Goal: Task Accomplishment & Management: Complete application form

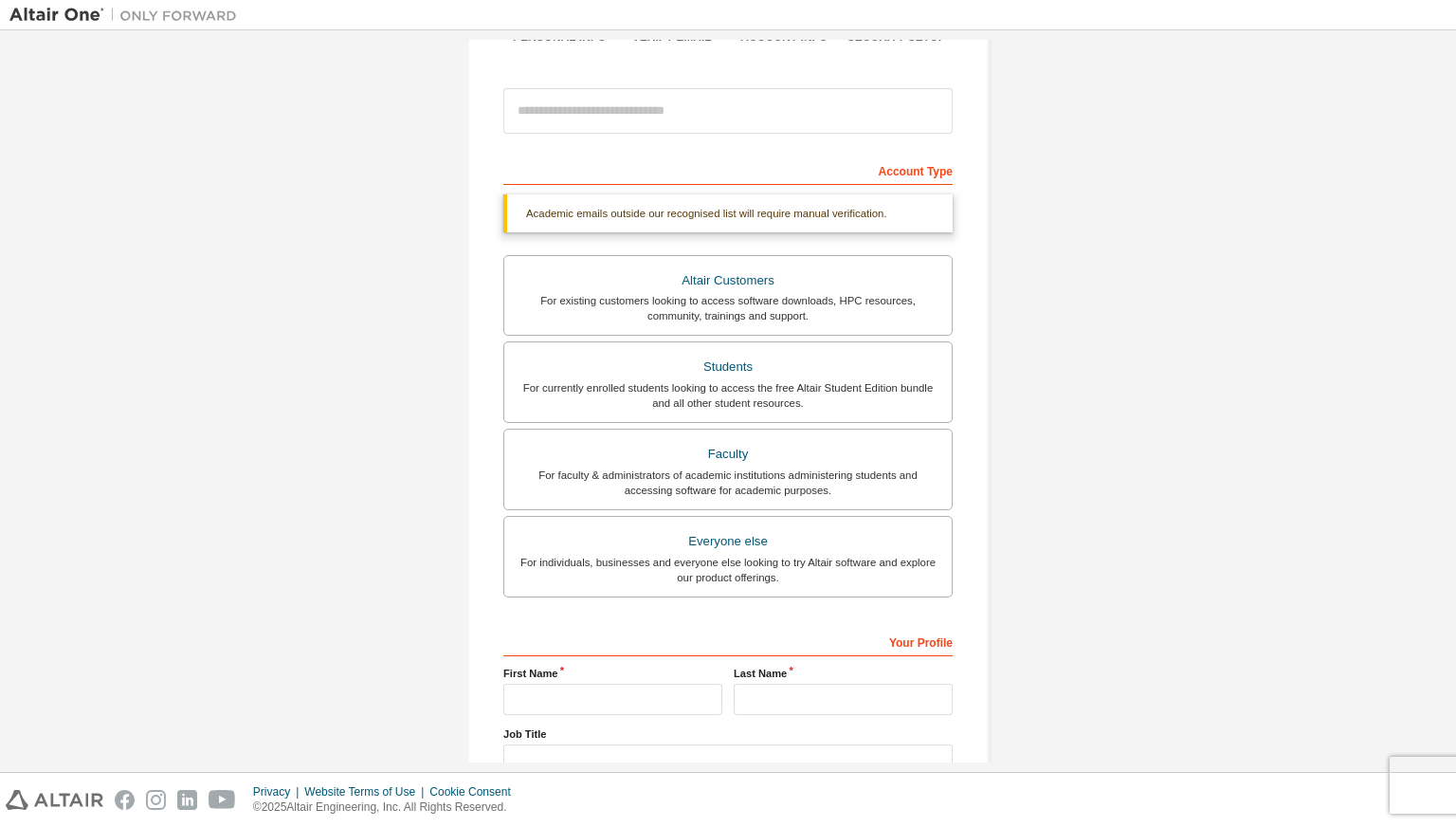
scroll to position [189, 0]
click at [868, 391] on div "For currently enrolled students looking to access the free Altair Student Editi…" at bounding box center [728, 392] width 424 height 30
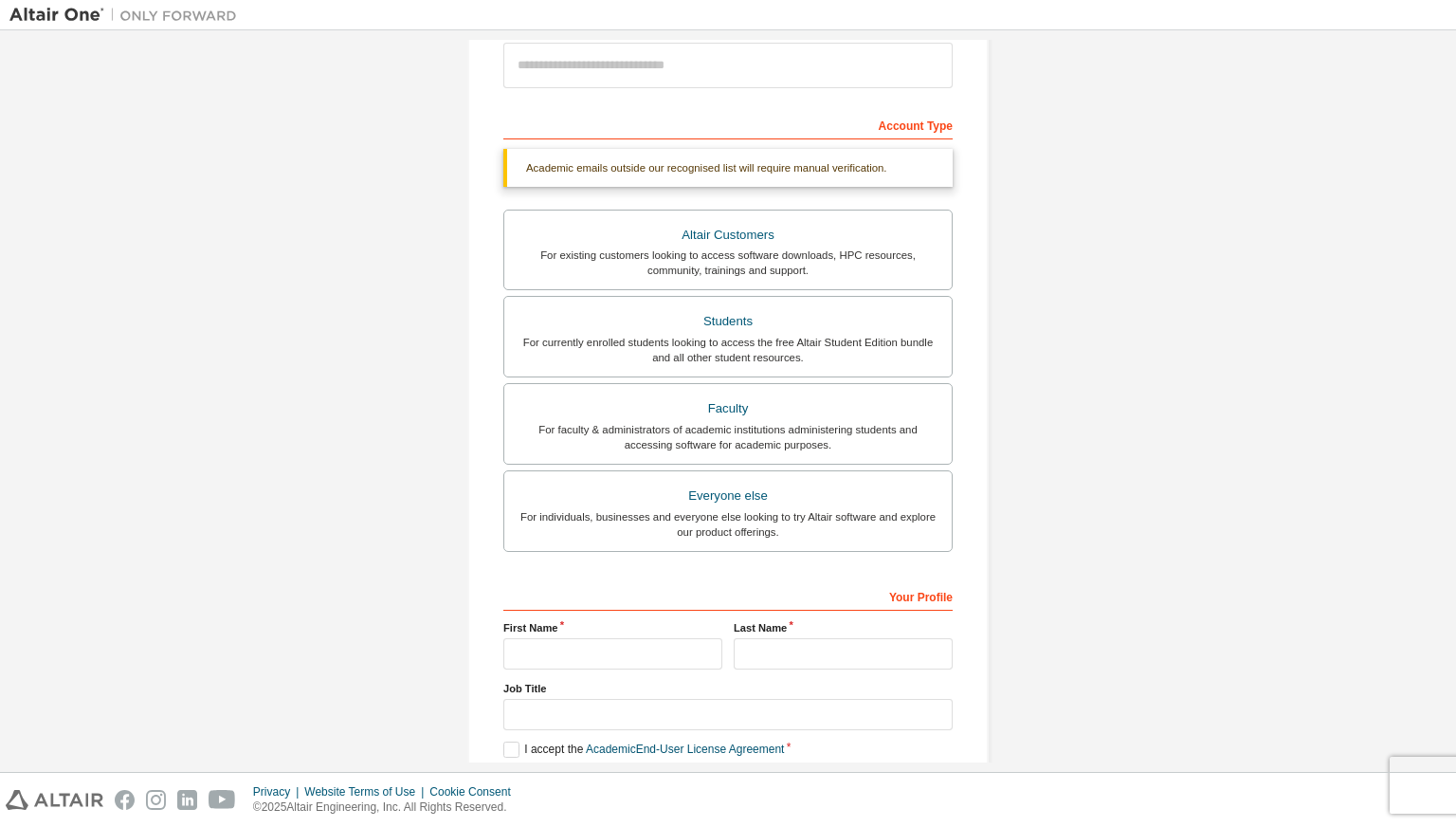
scroll to position [326, 0]
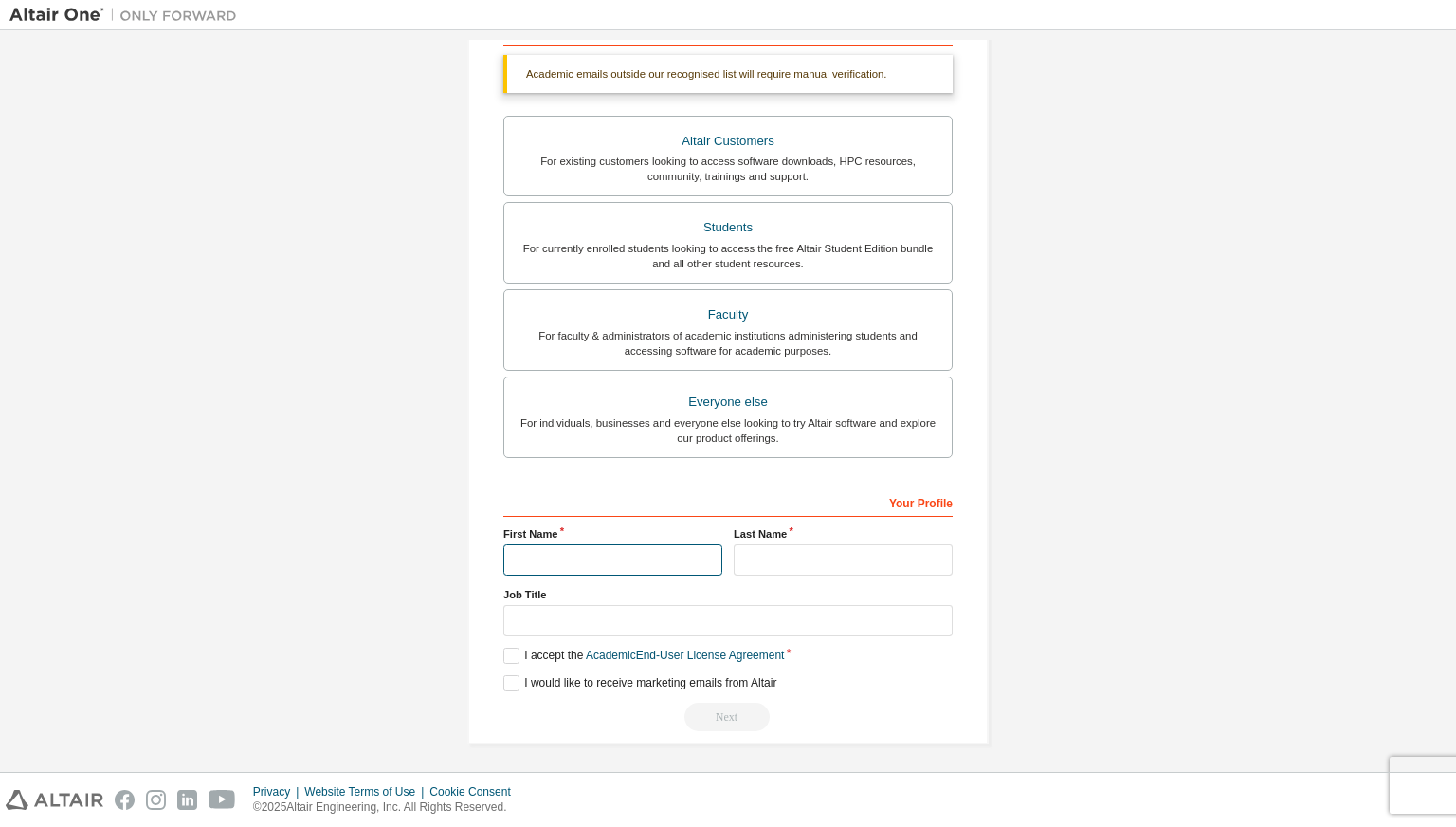
click at [577, 554] on input "text" at bounding box center [613, 560] width 219 height 31
type input "*****"
type input "*"
type input "*****"
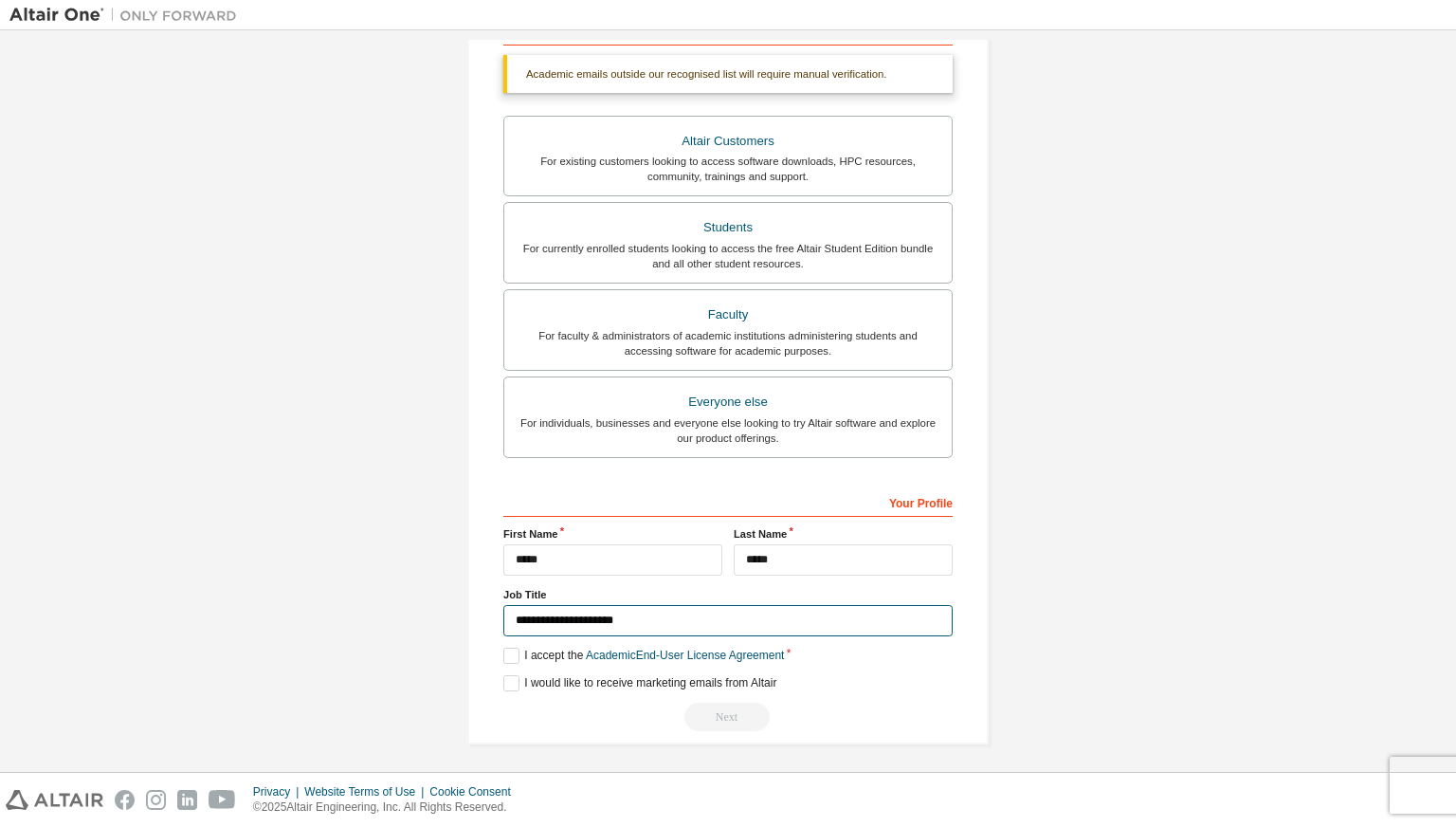
type input "**********"
drag, startPoint x: 550, startPoint y: 593, endPoint x: 501, endPoint y: 597, distance: 49.2
click at [503, 597] on label "Job Title" at bounding box center [728, 595] width 449 height 15
click at [604, 755] on div "Create an Altair One Account For Free Trials, Licenses, Downloads, Learning & D…" at bounding box center [728, 240] width 567 height 1053
drag, startPoint x: 544, startPoint y: 589, endPoint x: 494, endPoint y: 591, distance: 50.0
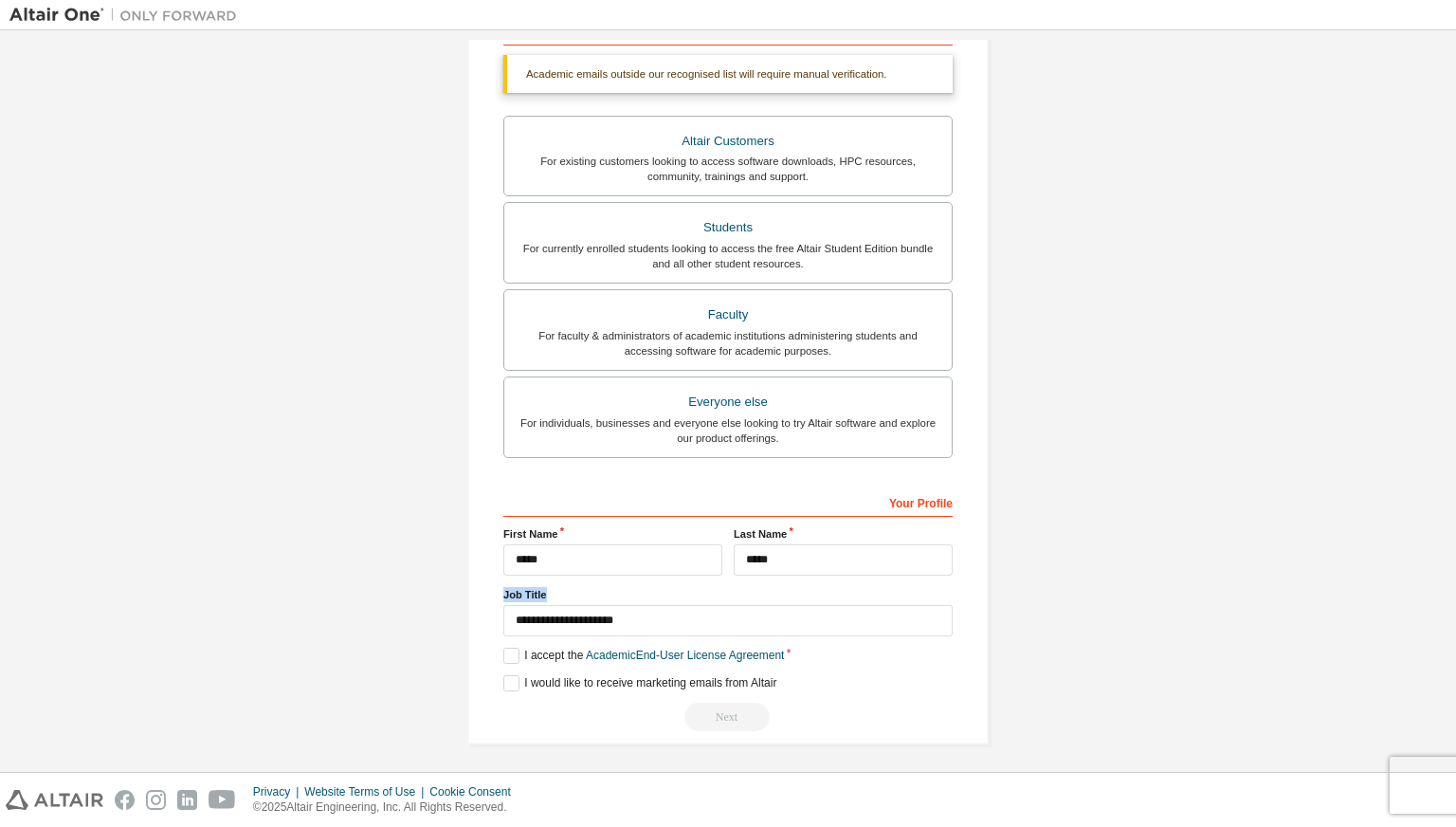
click at [494, 591] on div "Create an Altair One Account For Free Trials, Licenses, Downloads, Learning & D…" at bounding box center [728, 240] width 521 height 1008
click at [982, 613] on div "Create an Altair One Account For Free Trials, Licenses, Downloads, Learning & D…" at bounding box center [728, 240] width 521 height 1008
drag, startPoint x: 892, startPoint y: 71, endPoint x: 523, endPoint y: 83, distance: 369.2
click at [523, 83] on div "Academic emails outside our recognised list will require manual verification." at bounding box center [728, 74] width 449 height 38
click at [513, 653] on label "I accept the Academic End-User License Agreement" at bounding box center [643, 655] width 281 height 16
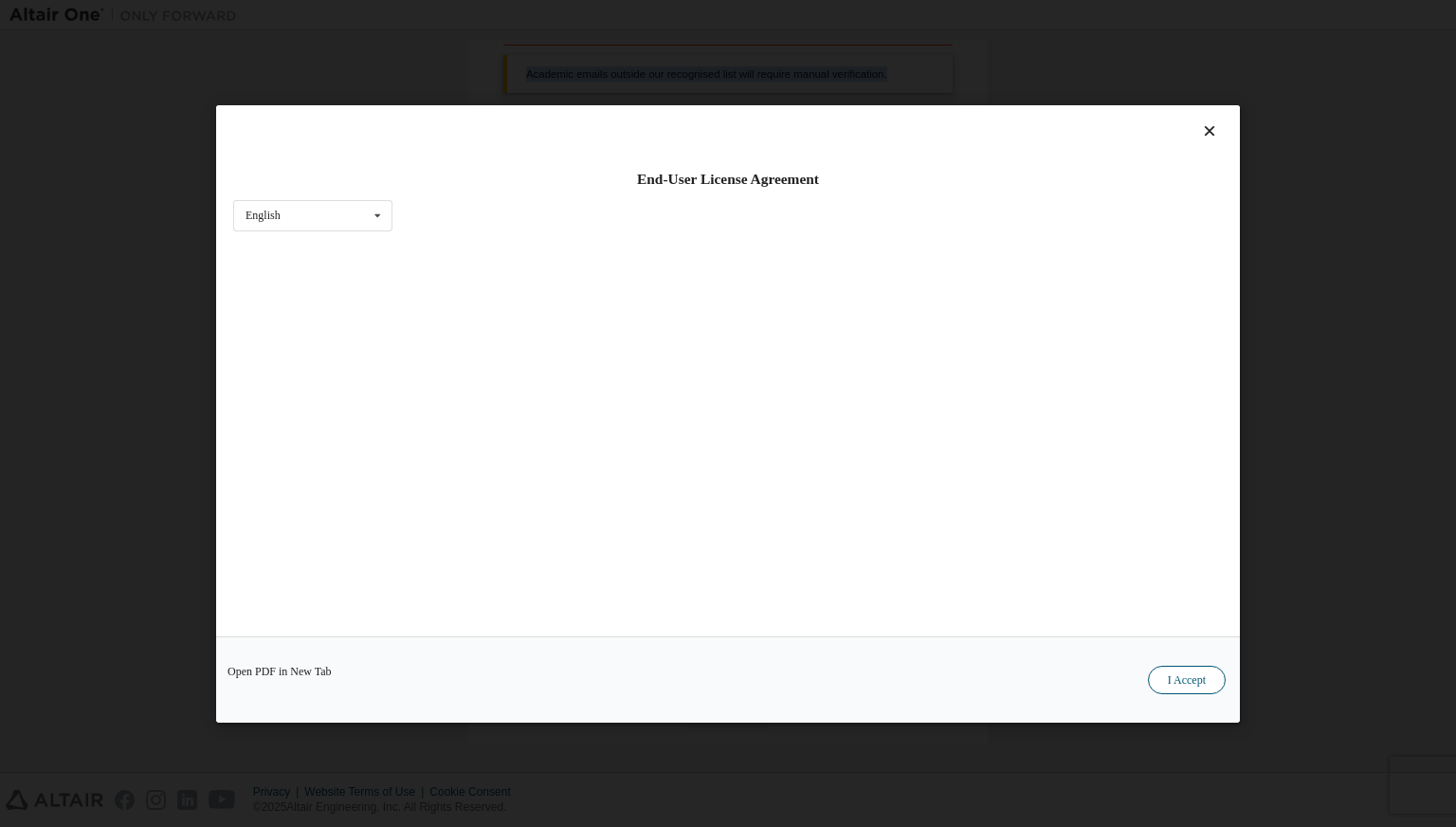
click at [1200, 683] on button "I Accept" at bounding box center [1187, 679] width 78 height 29
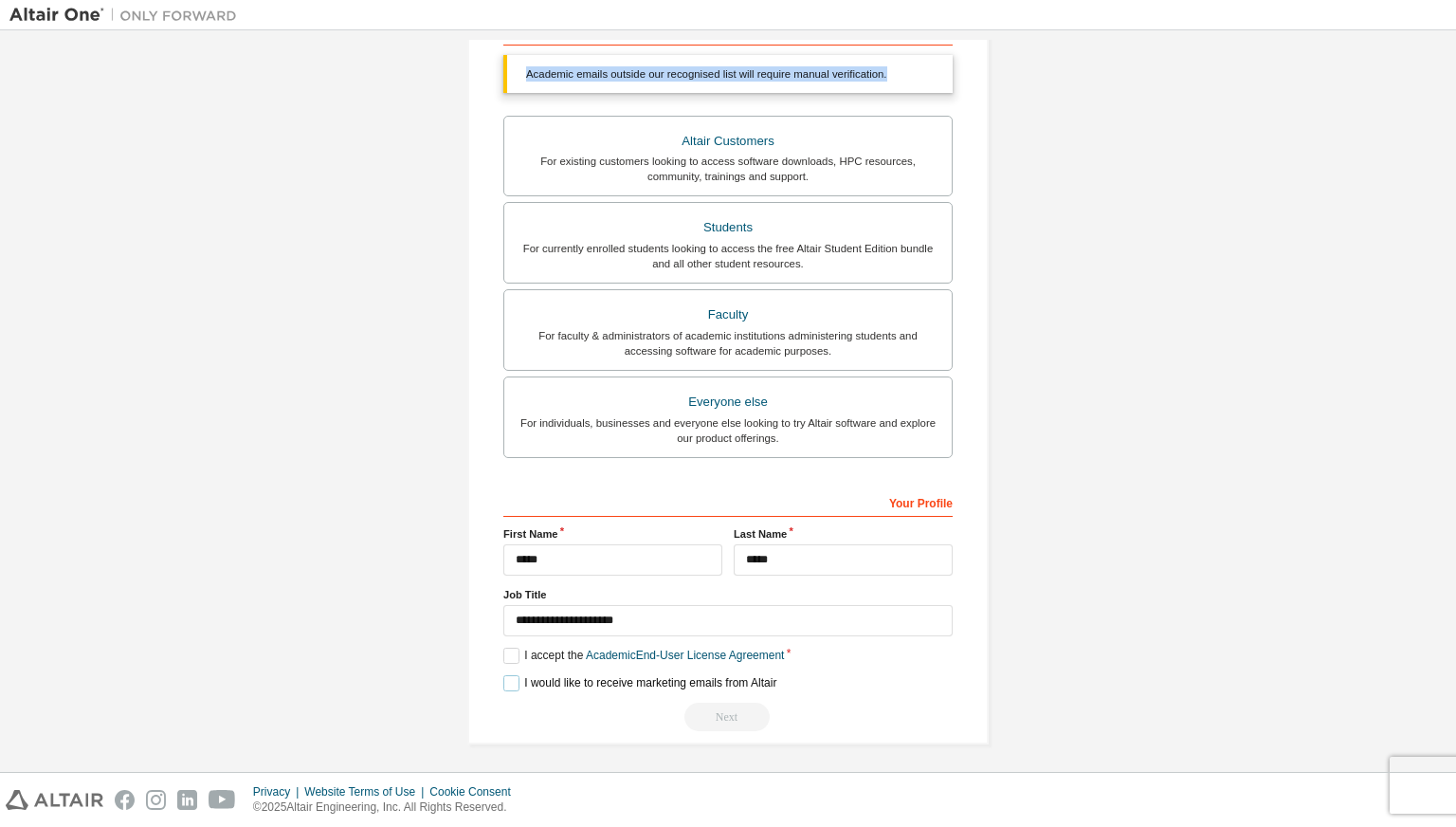
click at [518, 679] on label "I would like to receive marketing emails from Altair" at bounding box center [639, 682] width 273 height 16
click at [736, 716] on div "Next" at bounding box center [728, 717] width 449 height 29
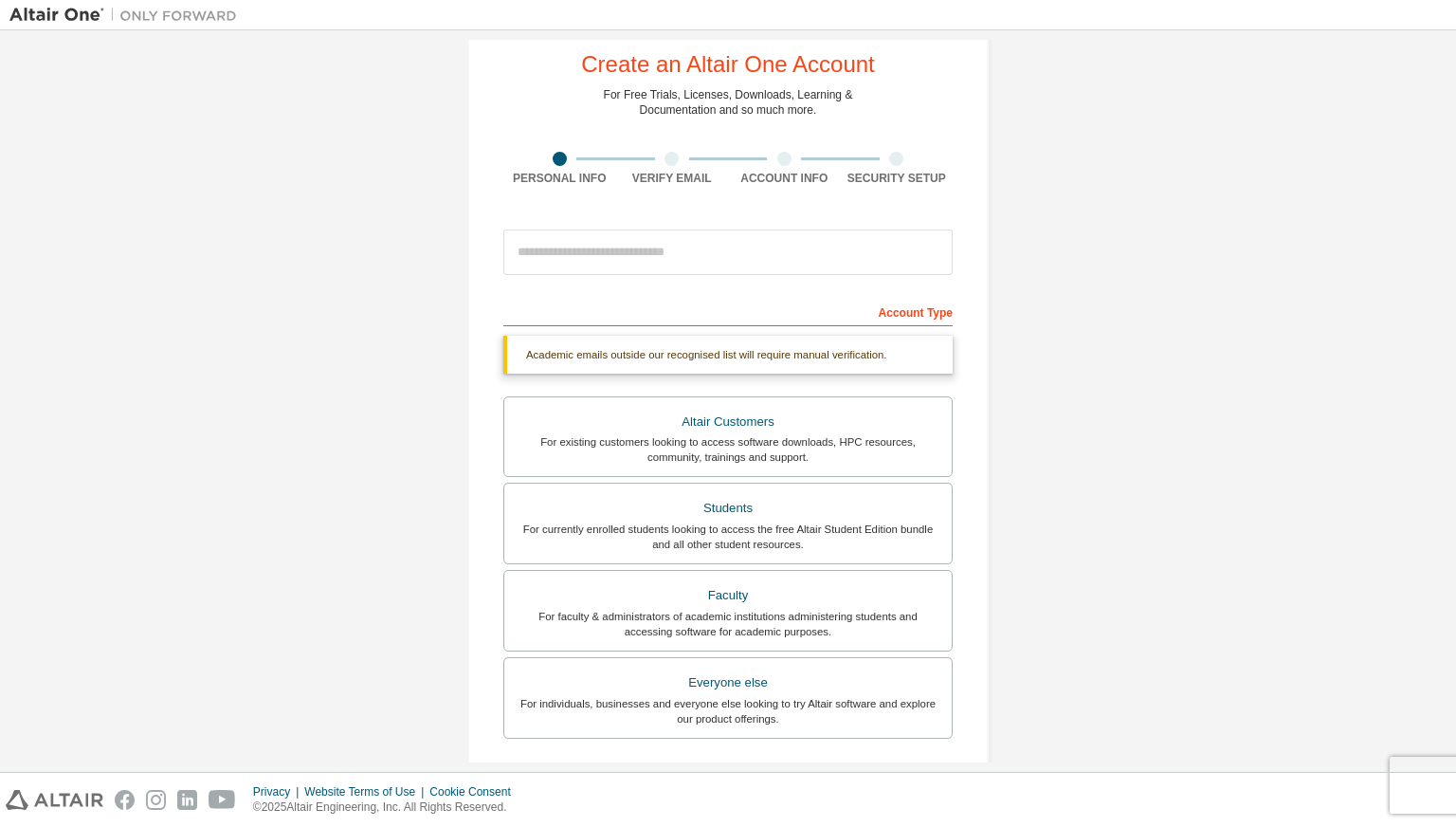
scroll to position [42, 0]
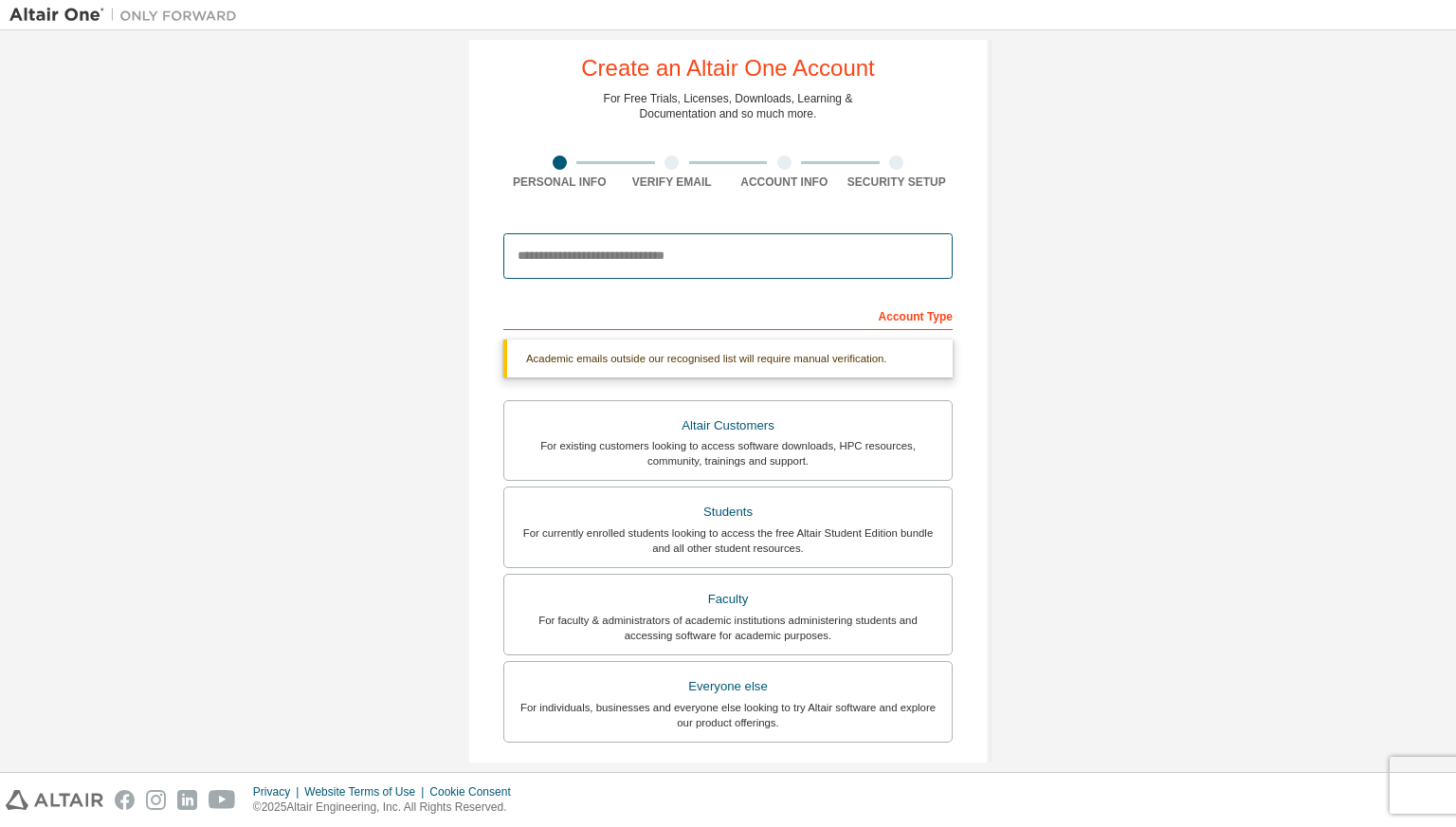
click at [685, 257] on input "email" at bounding box center [728, 256] width 449 height 46
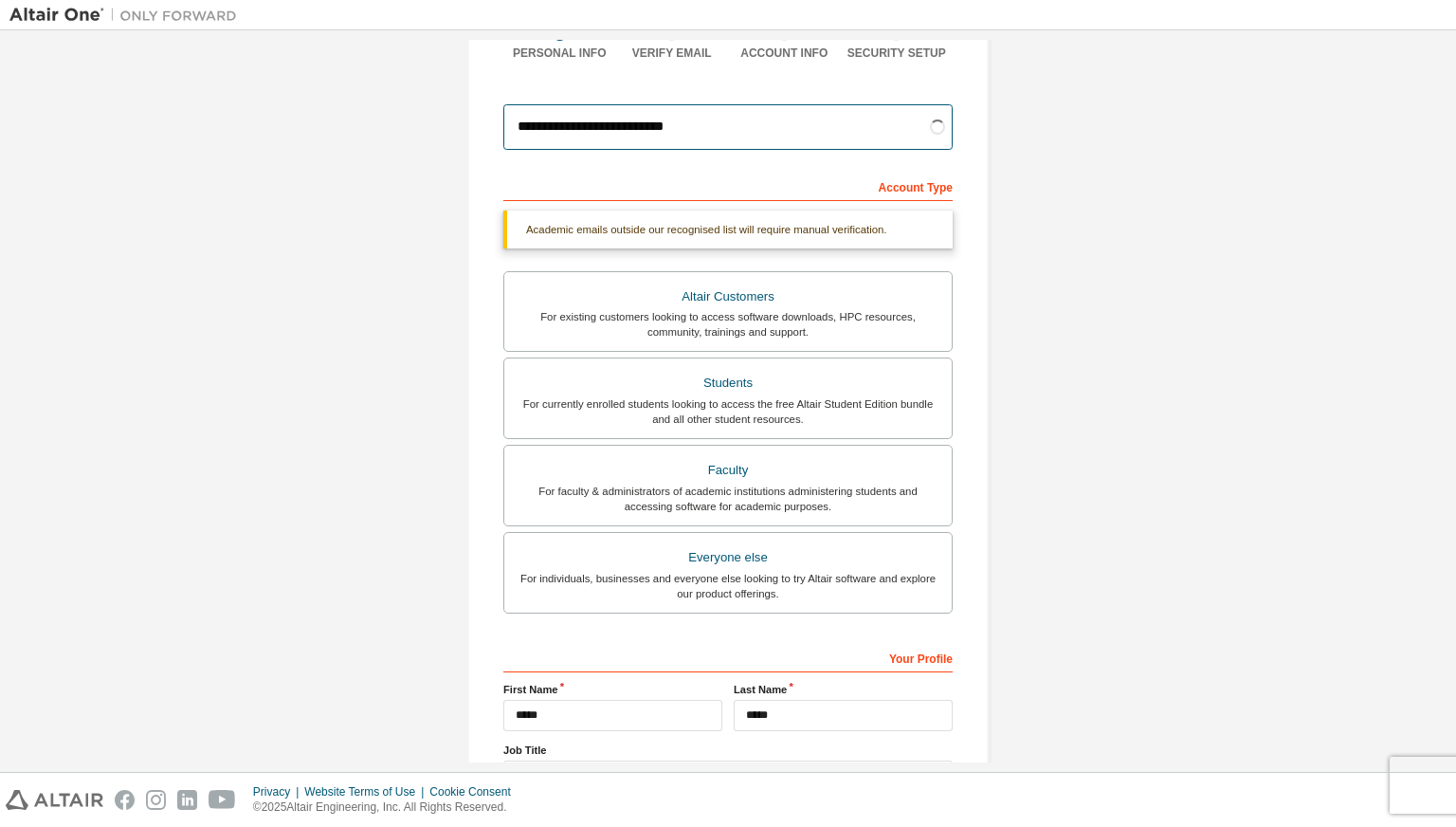
scroll to position [136, 0]
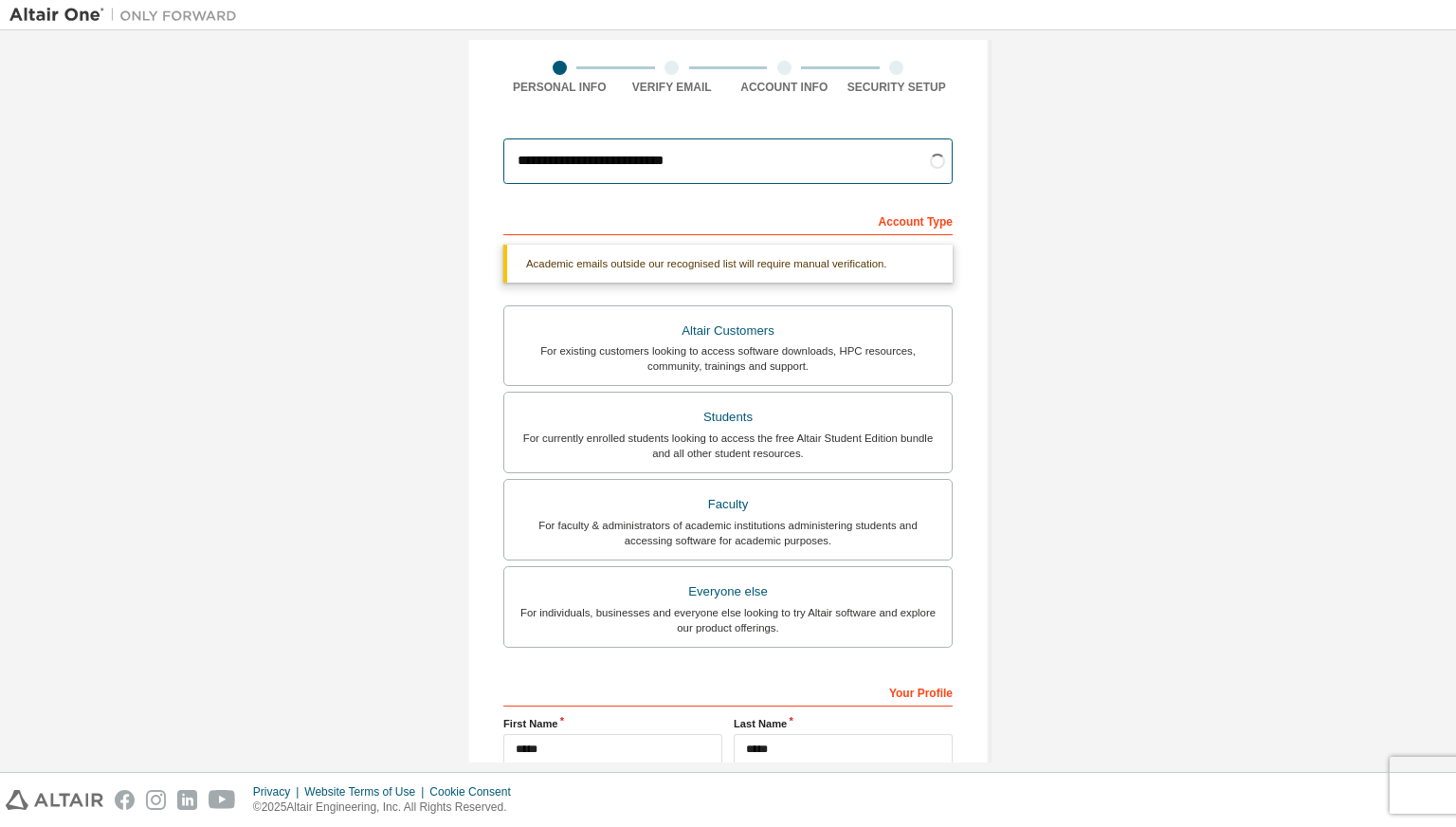
type input "**********"
click at [789, 215] on div "Account Type" at bounding box center [728, 220] width 449 height 30
click at [828, 249] on div "Academic emails outside our recognised list will require manual verification." at bounding box center [728, 264] width 449 height 38
click at [705, 158] on input "**********" at bounding box center [728, 161] width 449 height 46
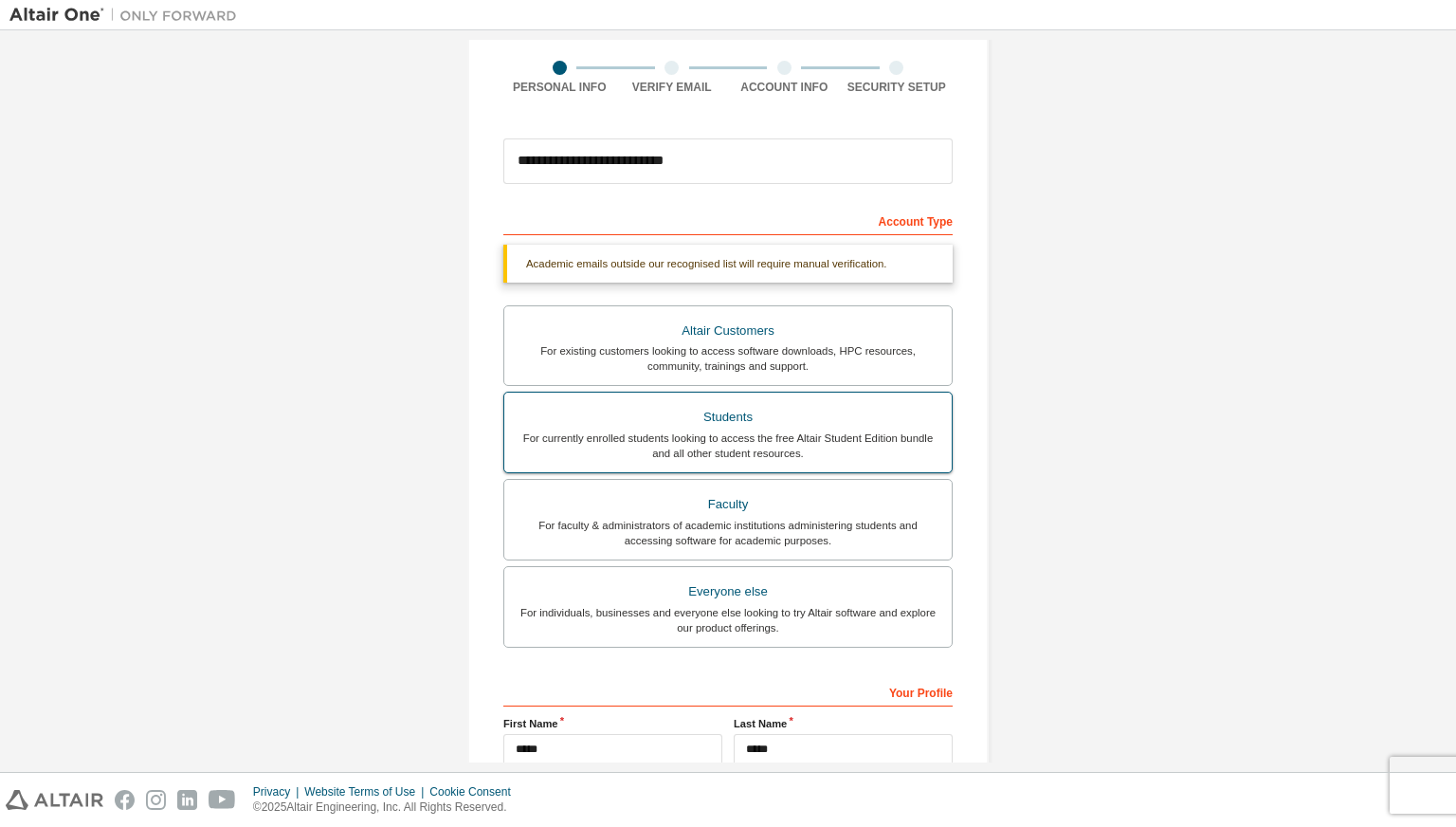
click at [755, 420] on div "Students" at bounding box center [728, 417] width 424 height 27
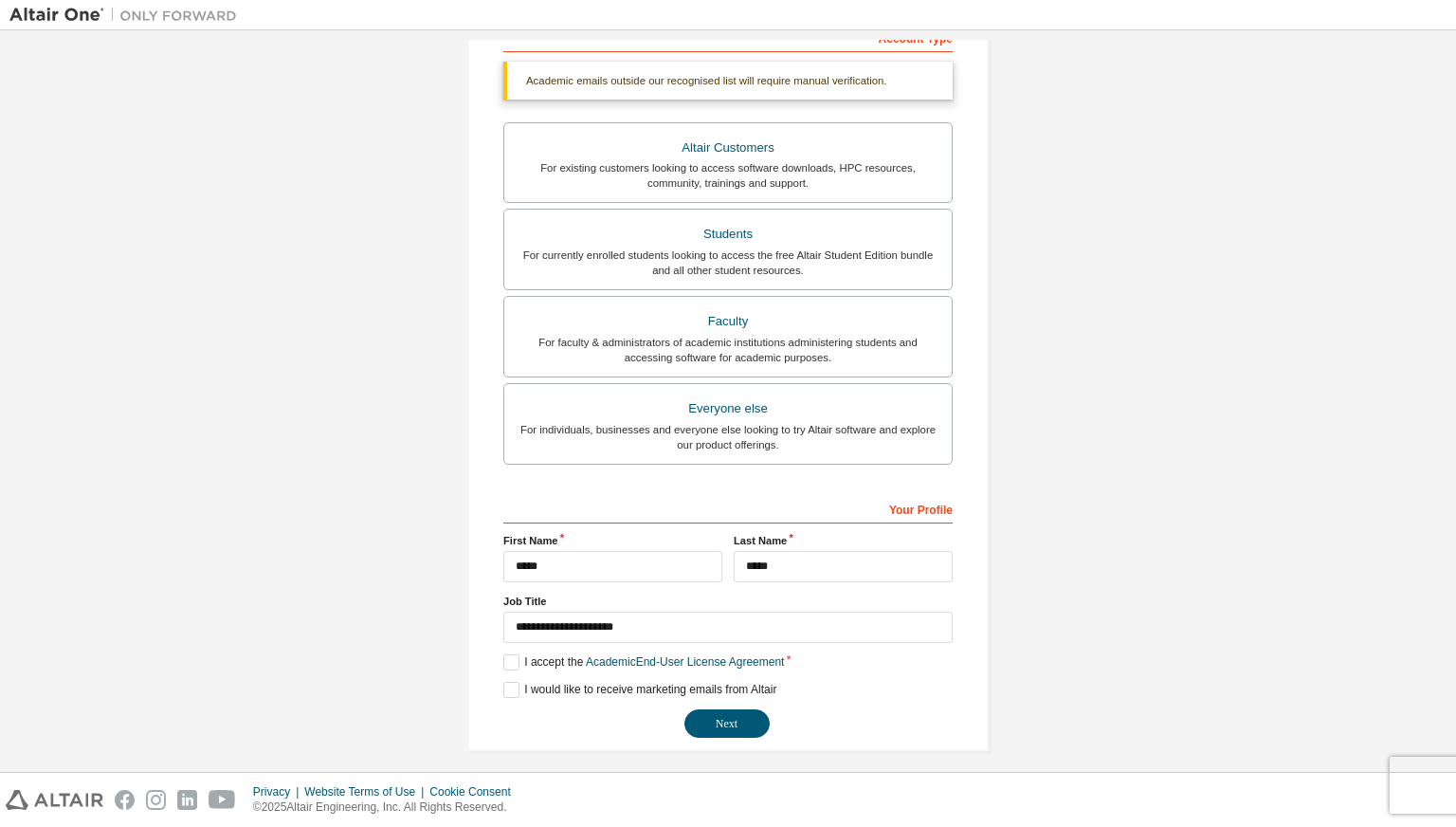
scroll to position [326, 0]
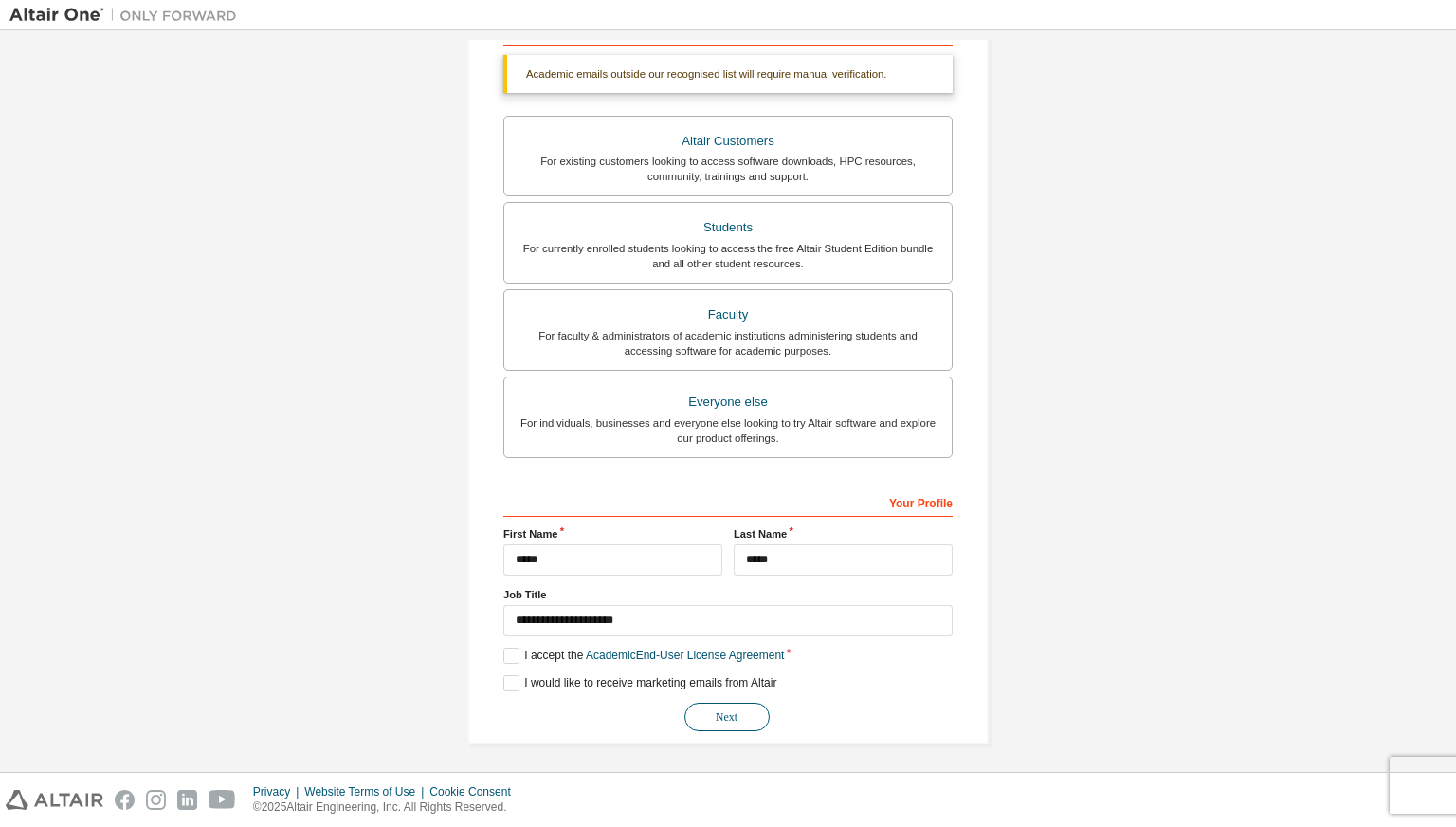
click at [720, 716] on button "Next" at bounding box center [727, 717] width 86 height 29
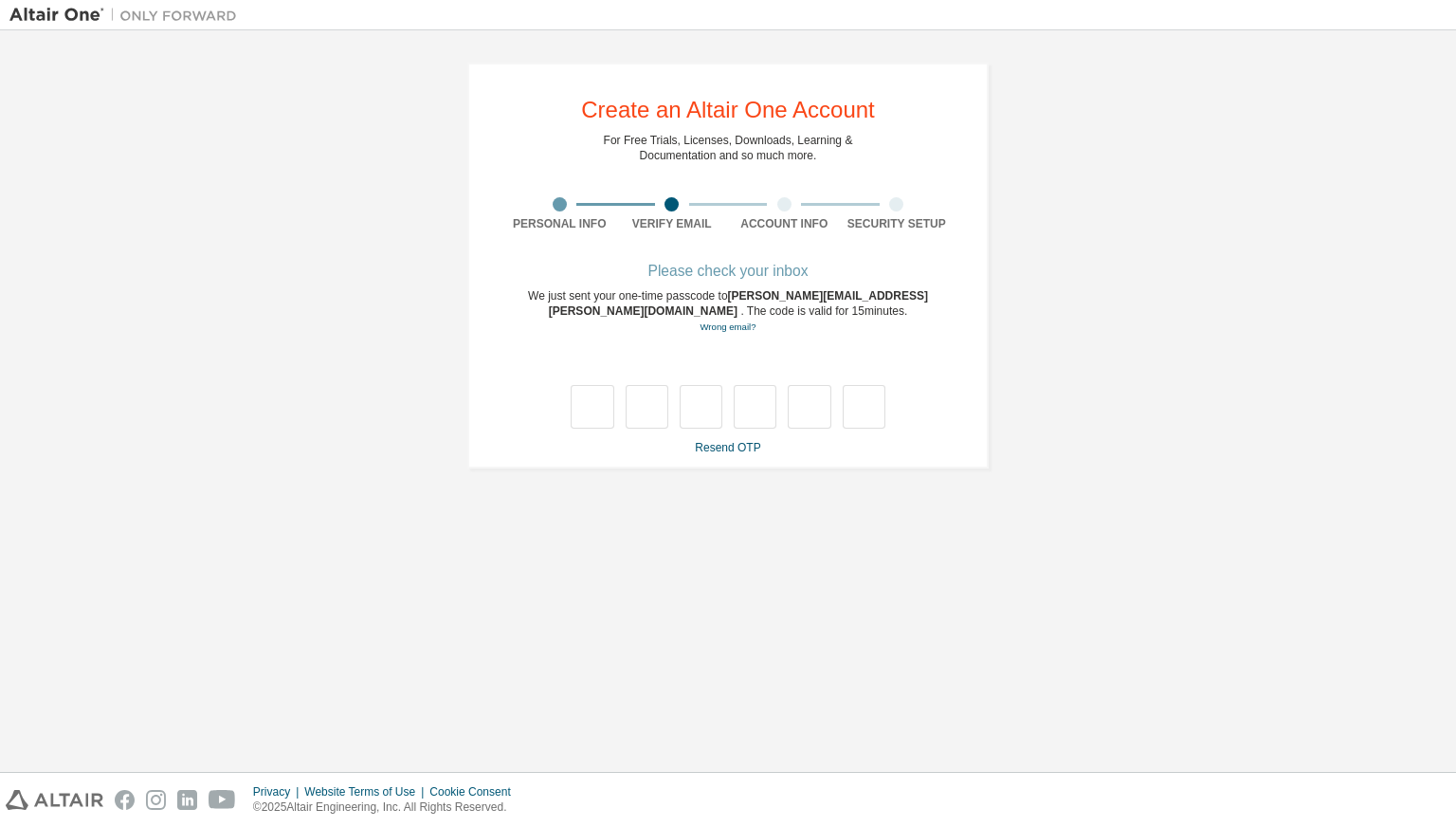
type input "*"
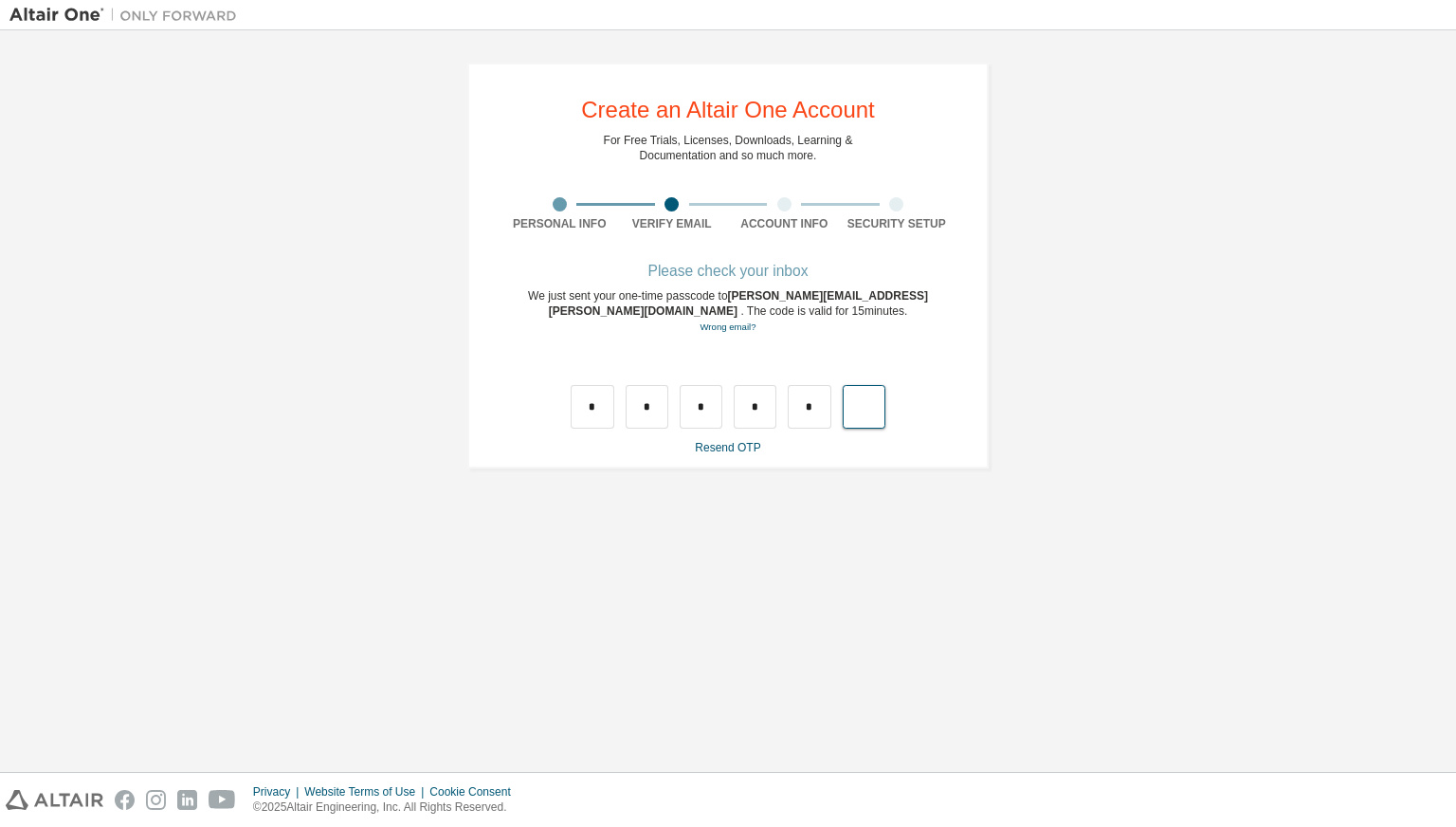
type input "*"
